Goal: Check status

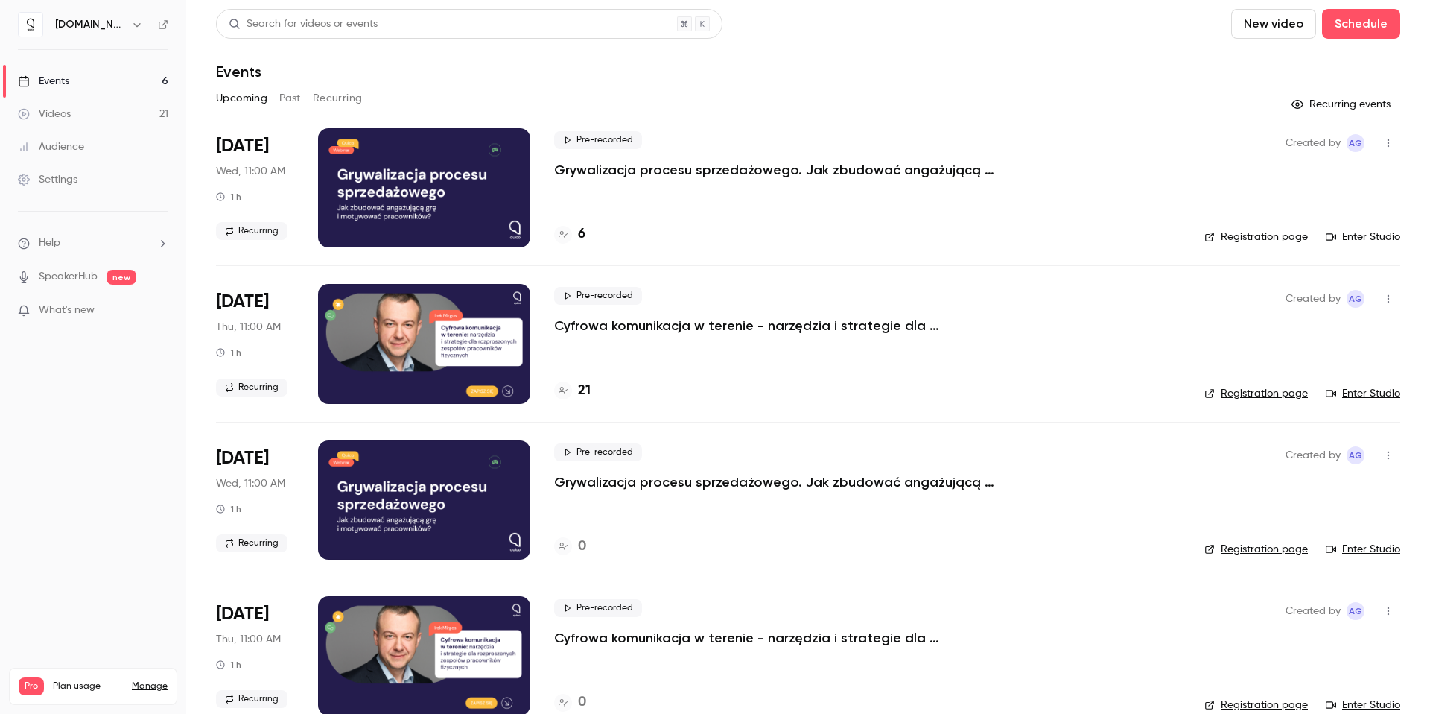
click at [583, 235] on h4 "6" at bounding box center [581, 234] width 7 height 20
click at [825, 326] on p "Cyfrowa komunikacja w terenie - narzędzia i strategie dla rozproszonych zespołó…" at bounding box center [777, 326] width 447 height 18
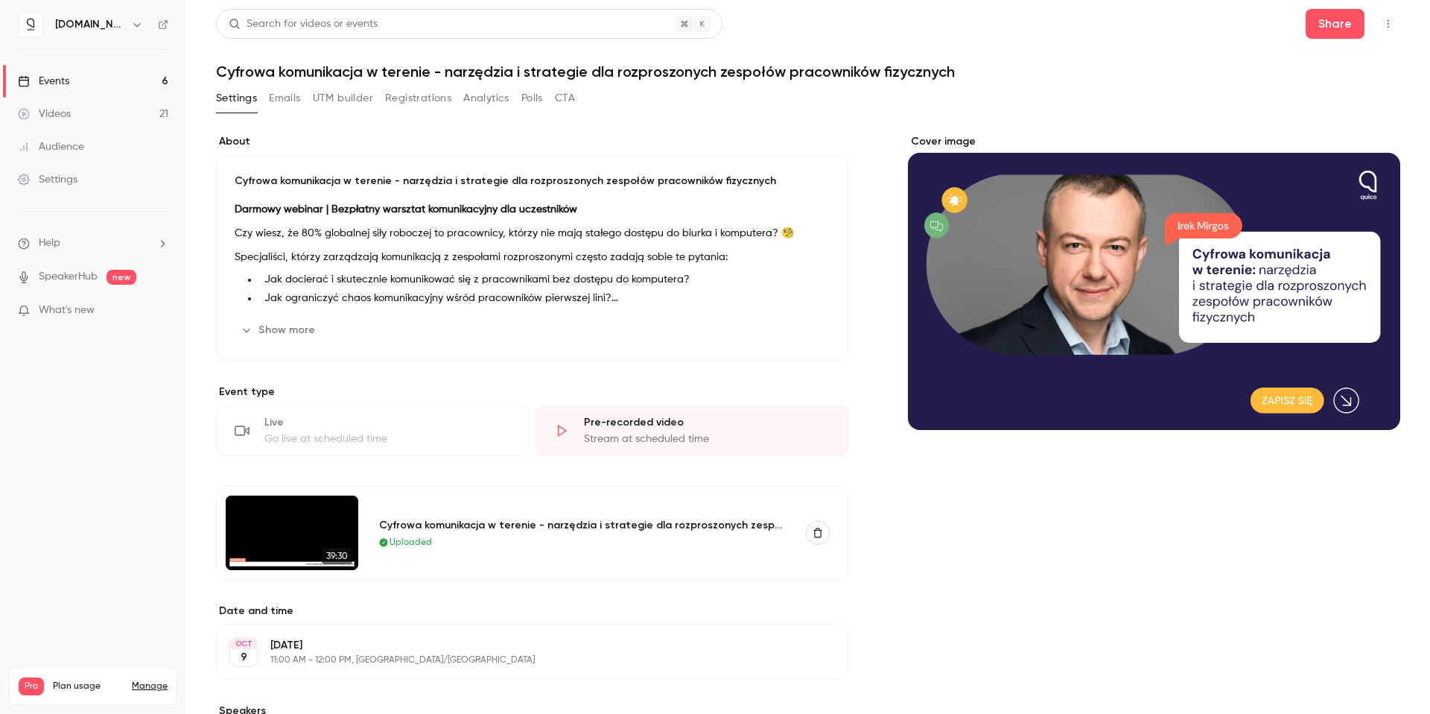
click at [413, 100] on button "Registrations" at bounding box center [418, 98] width 66 height 24
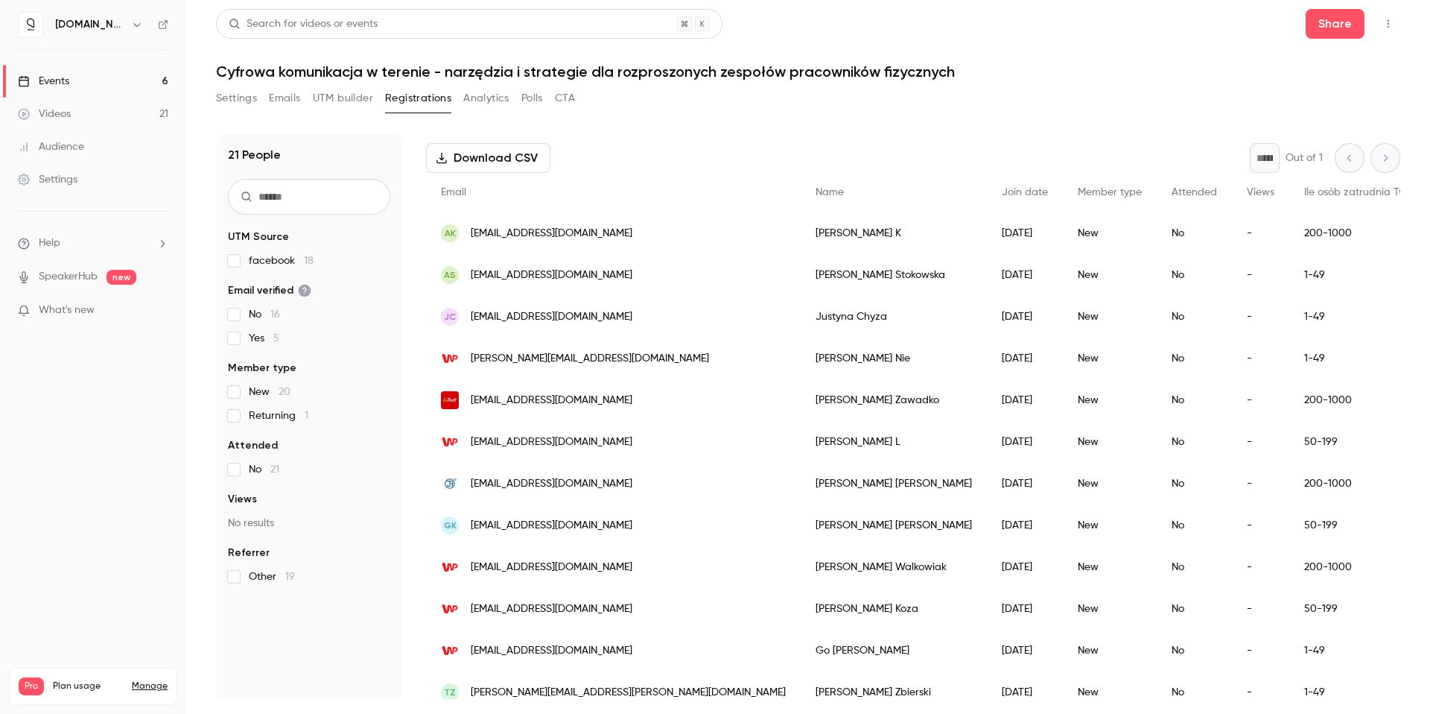
scroll to position [45, 0]
